Goal: Task Accomplishment & Management: Manage account settings

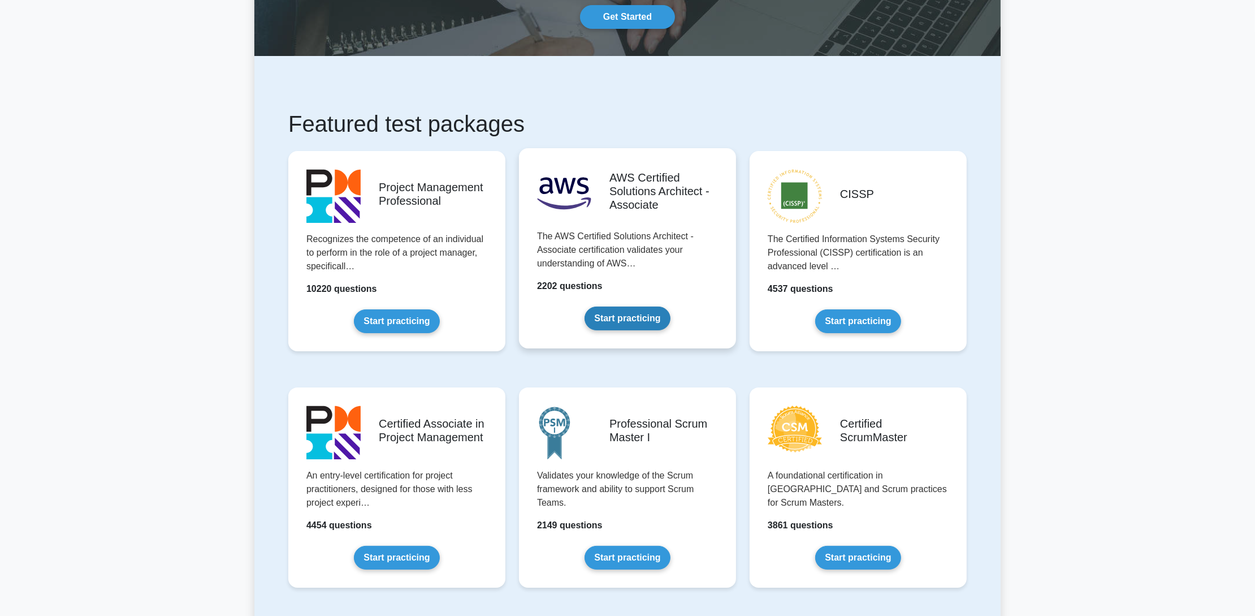
scroll to position [170, 0]
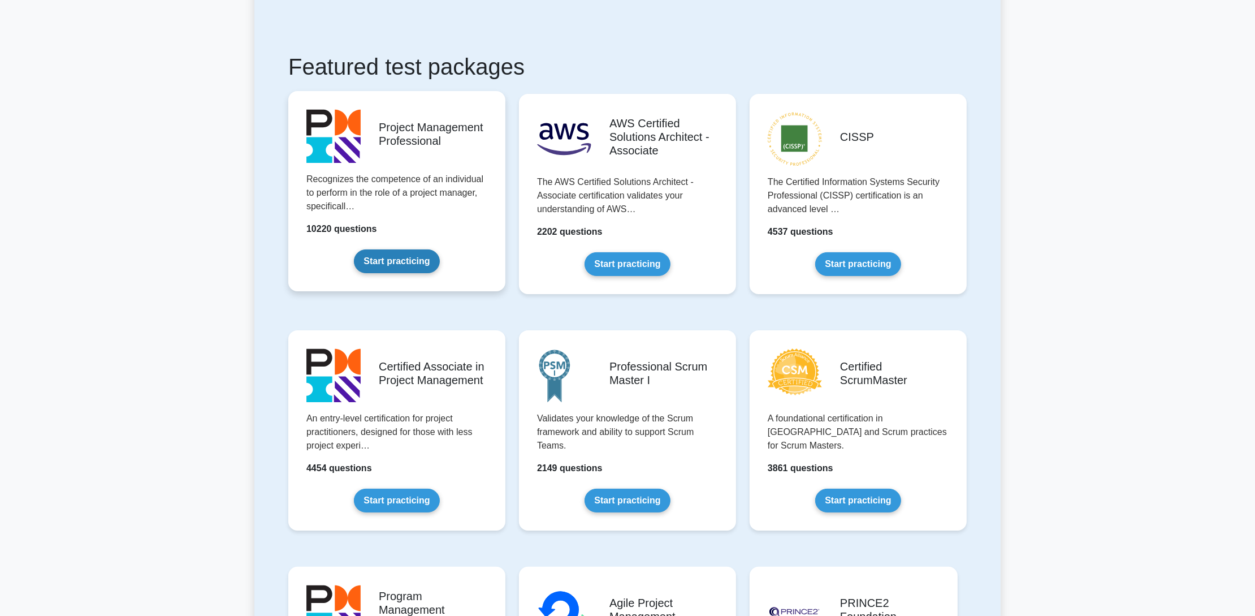
click at [397, 258] on link "Start practicing" at bounding box center [396, 261] width 85 height 24
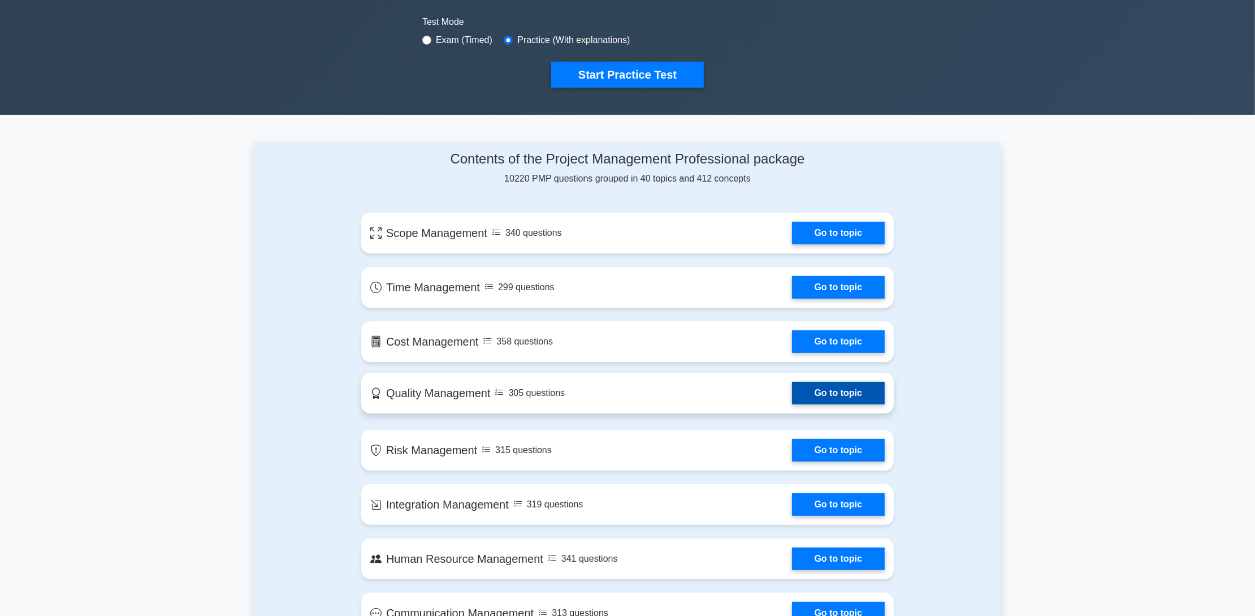
scroll to position [452, 0]
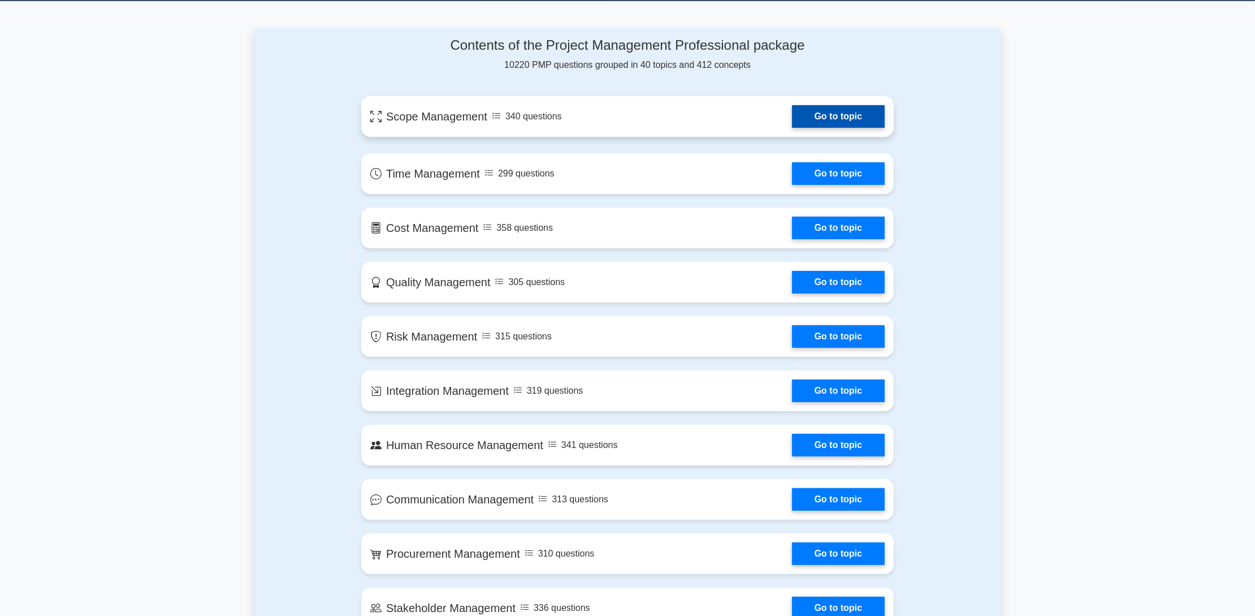
click at [839, 114] on link "Go to topic" at bounding box center [838, 116] width 93 height 23
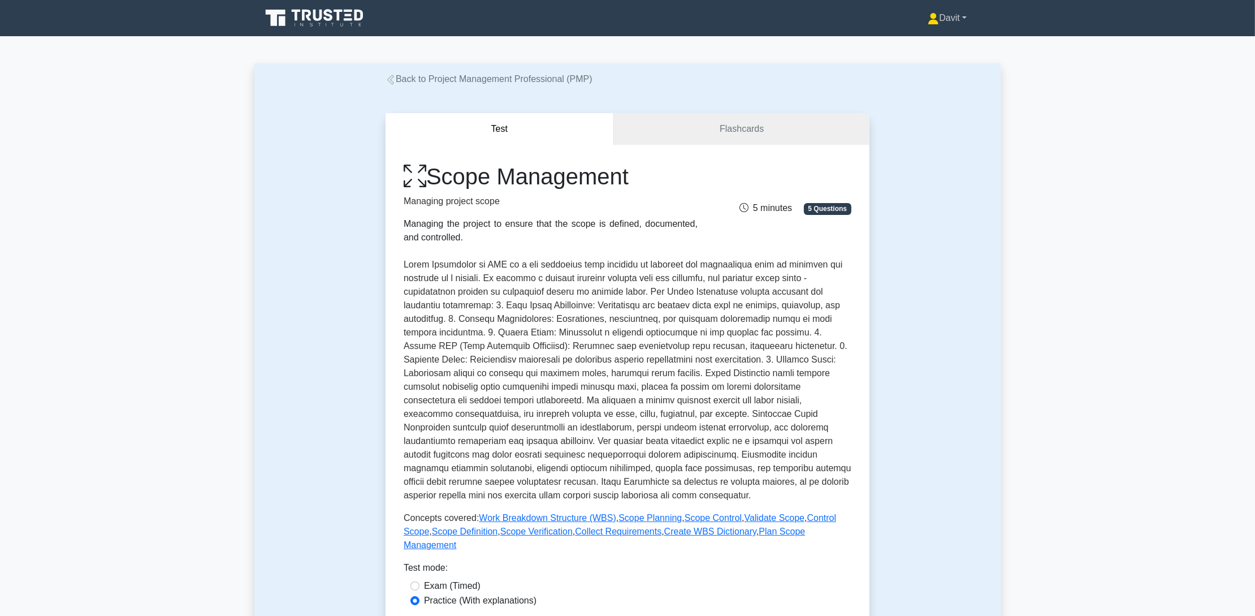
click at [965, 16] on link "Davit" at bounding box center [947, 18] width 93 height 23
click at [922, 45] on link "Profile" at bounding box center [945, 45] width 89 height 18
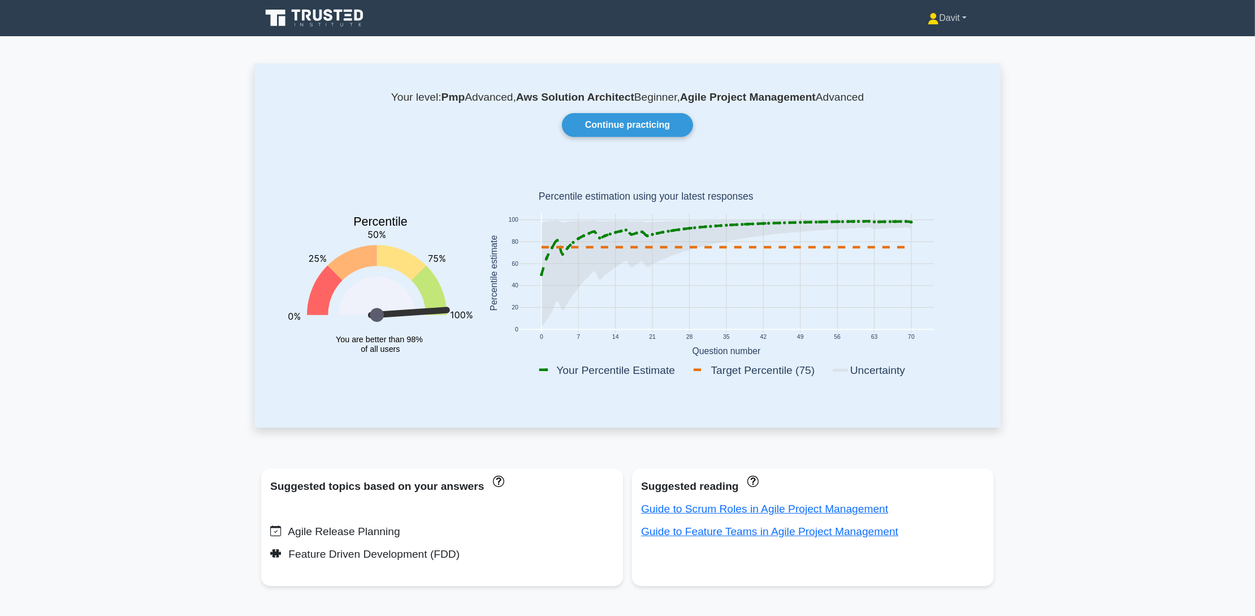
click at [967, 18] on link "Davit" at bounding box center [947, 18] width 93 height 23
click at [916, 60] on link "Settings" at bounding box center [945, 63] width 89 height 18
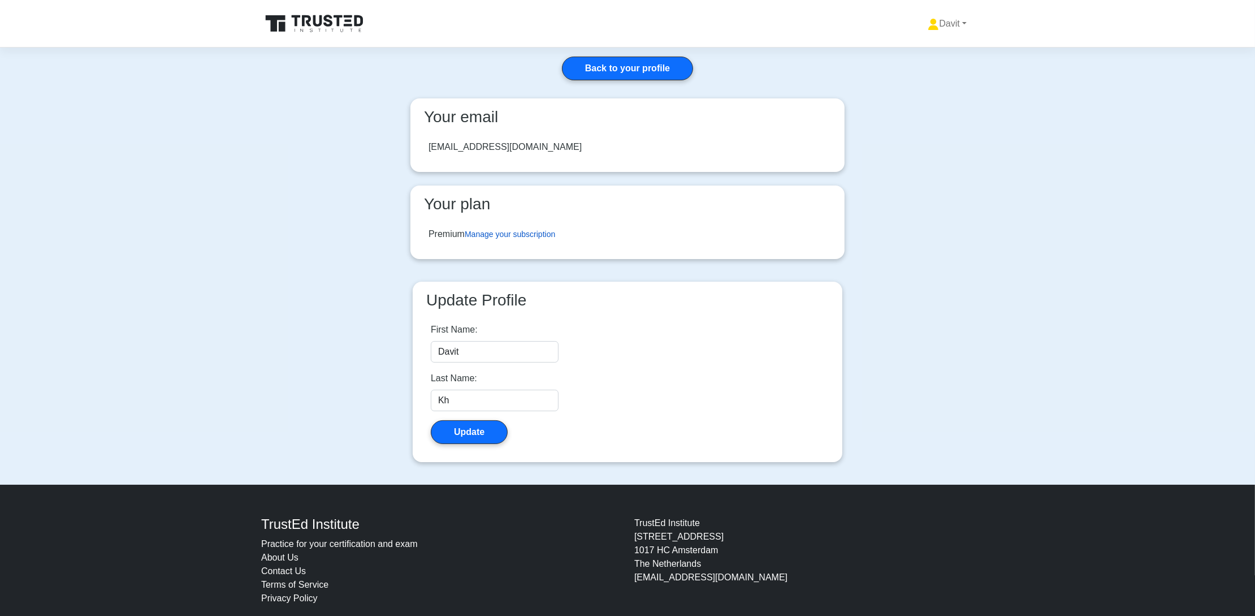
click at [501, 231] on link "Manage your subscription" at bounding box center [510, 234] width 90 height 9
